Goal: Obtain resource: Obtain resource

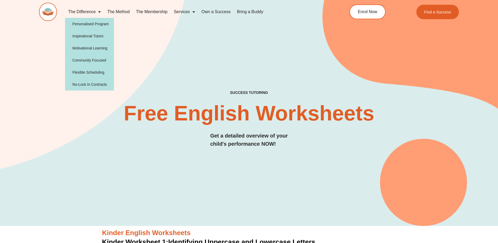
click at [49, 12] on img at bounding box center [48, 12] width 18 height 18
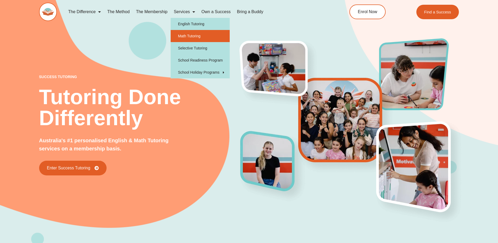
click at [192, 35] on link "Math Tutoring" at bounding box center [200, 36] width 59 height 12
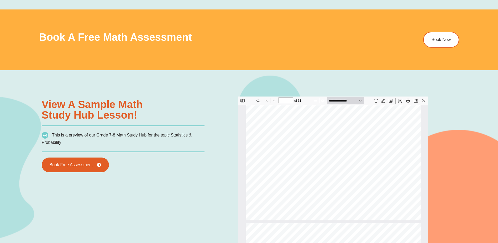
scroll to position [2274, 0]
type input "*"
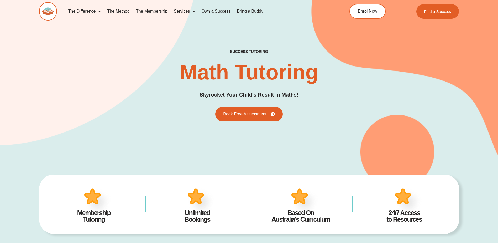
scroll to position [0, 0]
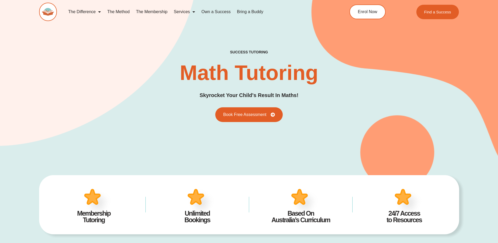
click at [114, 11] on link "The Method" at bounding box center [118, 12] width 29 height 12
click at [209, 12] on link "Own a Success" at bounding box center [215, 12] width 35 height 12
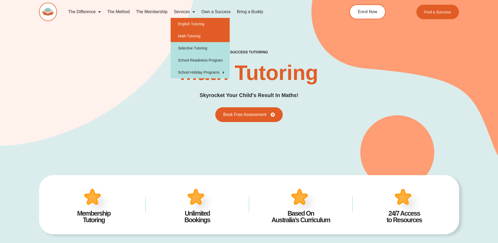
click at [202, 24] on link "English Tutoring" at bounding box center [200, 24] width 59 height 12
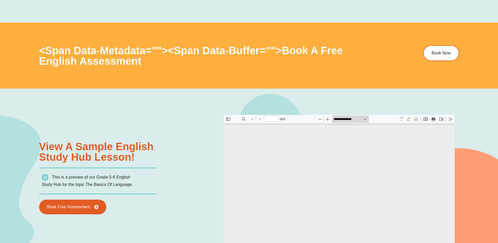
type input "*"
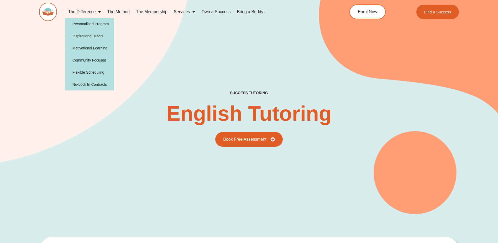
click at [88, 12] on link "The Difference" at bounding box center [84, 12] width 39 height 12
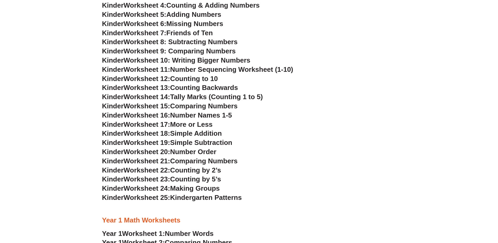
scroll to position [289, 0]
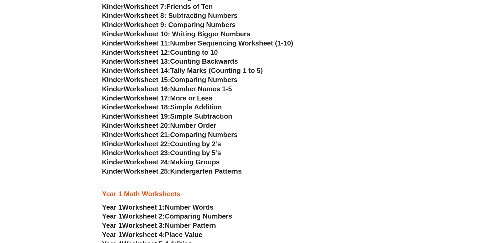
click at [156, 163] on span "Worksheet 24:" at bounding box center [147, 162] width 47 height 8
click at [199, 162] on span "Making Groups" at bounding box center [195, 162] width 50 height 8
drag, startPoint x: 203, startPoint y: 169, endPoint x: 202, endPoint y: 172, distance: 3.4
click at [203, 169] on span "Kindergarten Patterns" at bounding box center [206, 171] width 72 height 8
click at [202, 173] on span "Kindergarten Patterns" at bounding box center [206, 171] width 72 height 8
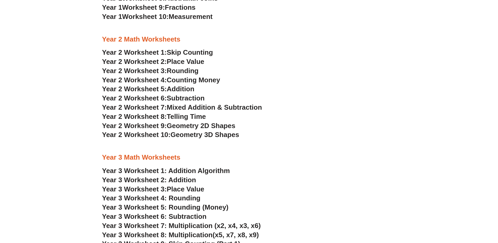
scroll to position [499, 0]
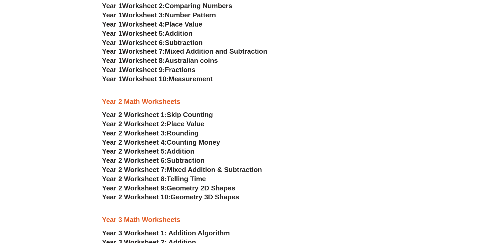
click at [178, 125] on span "Place Value" at bounding box center [186, 124] width 38 height 8
click at [188, 115] on span "Skip Counting" at bounding box center [190, 115] width 46 height 8
click at [360, 14] on h3 "Year 1 Worksheet 3: Number Pattern" at bounding box center [249, 15] width 294 height 9
